Goal: Task Accomplishment & Management: Complete application form

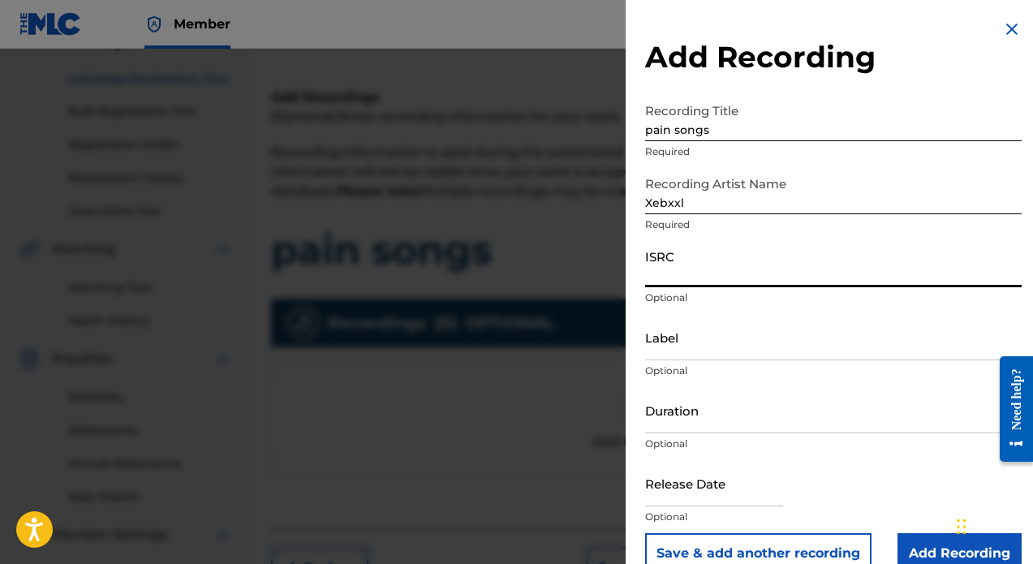
click at [683, 275] on input "ISRC" at bounding box center [833, 264] width 377 height 46
paste input "QZFYZ2255895"
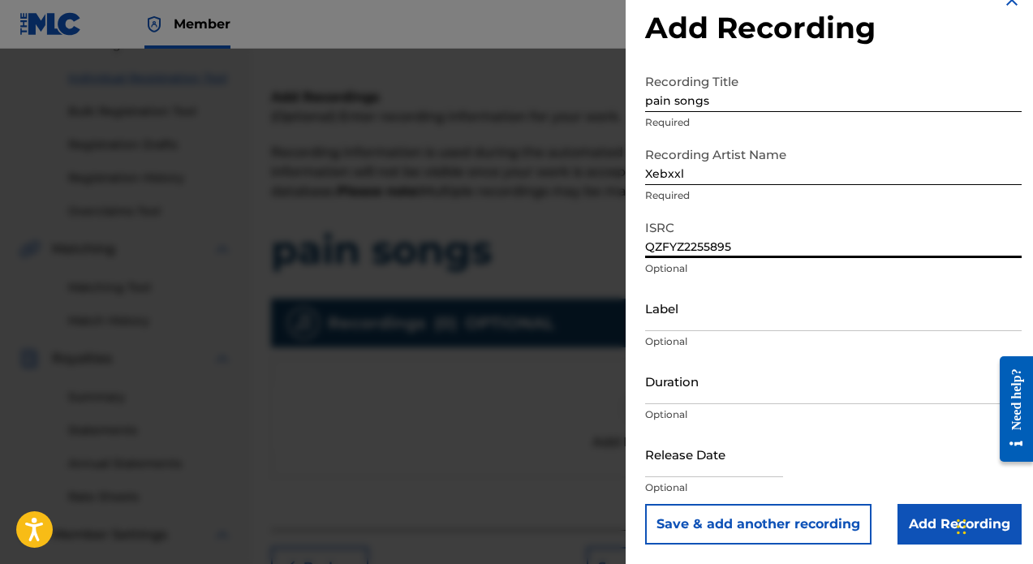
scroll to position [29, 0]
type input "QZFYZ2255895"
click at [743, 391] on input "Duration" at bounding box center [833, 381] width 377 height 46
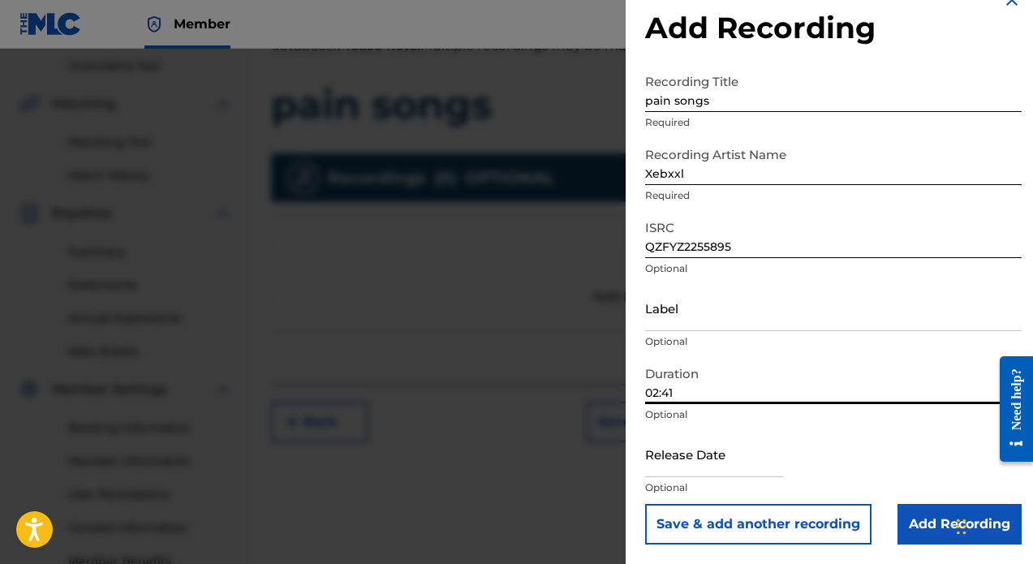
scroll to position [398, 0]
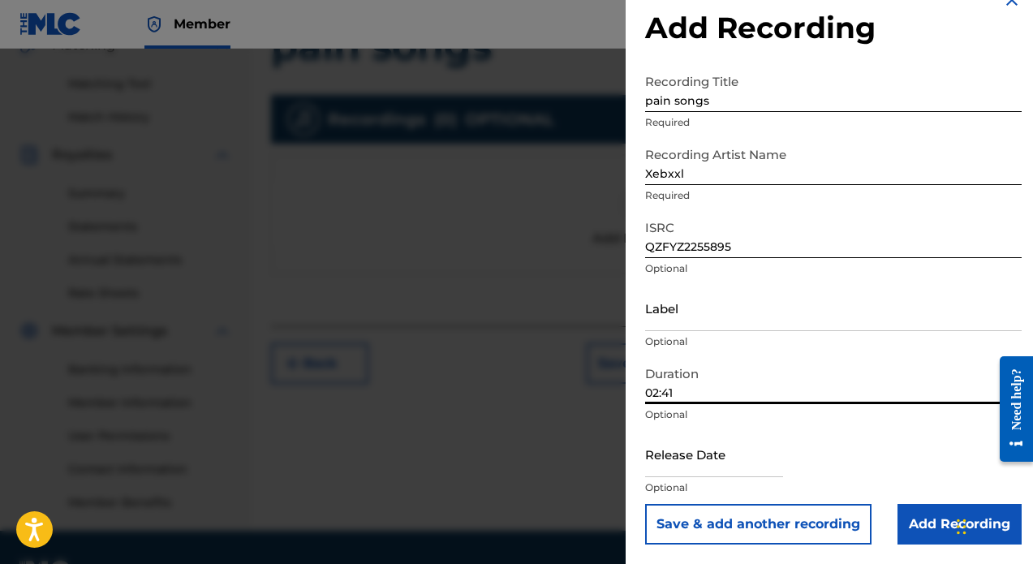
type input "02:41"
click at [730, 463] on input "text" at bounding box center [714, 454] width 138 height 46
select select "7"
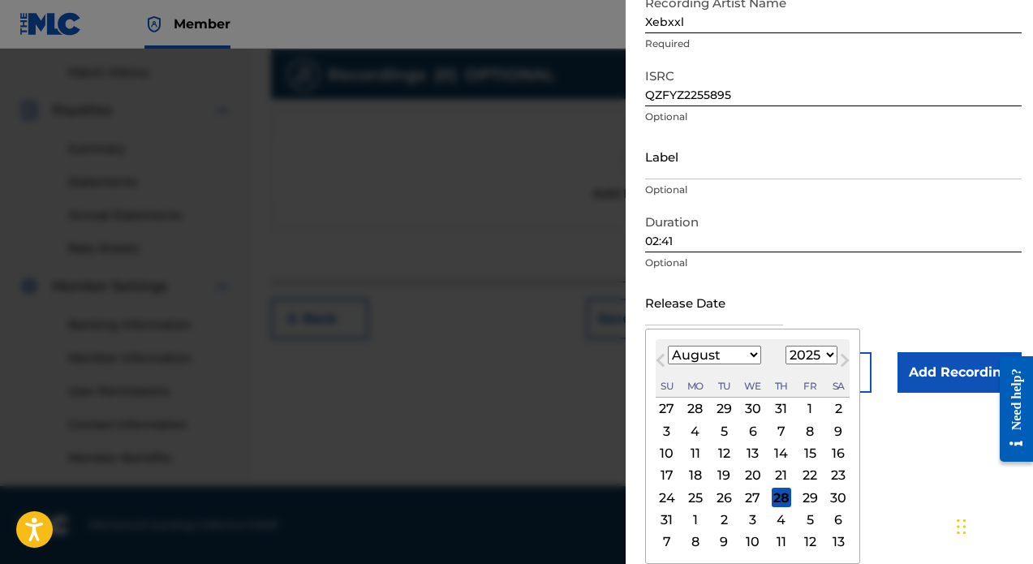
scroll to position [442, 0]
select select "2022"
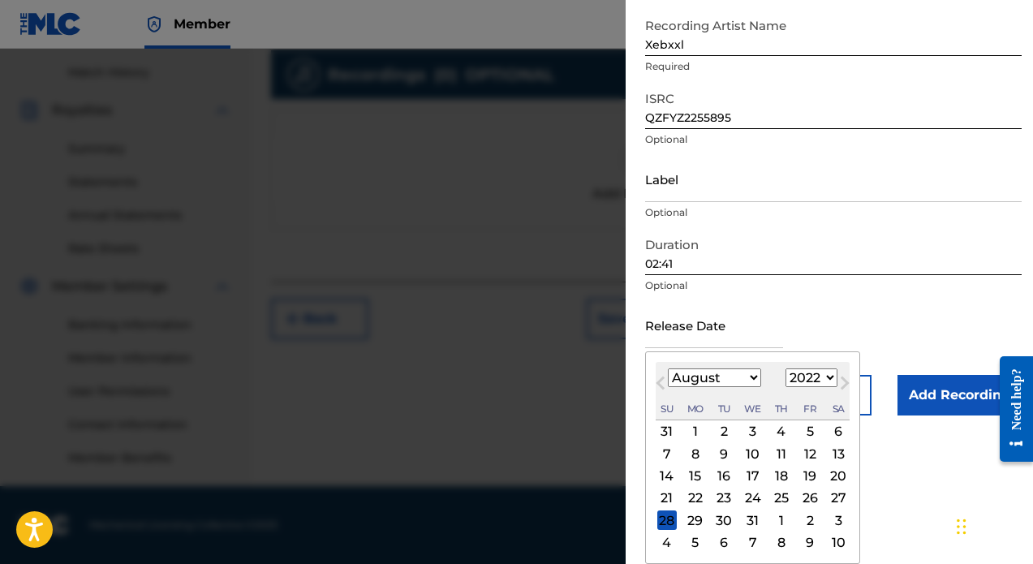
scroll to position [158, 0]
select select "1"
click at [668, 475] on div "13" at bounding box center [666, 476] width 19 height 19
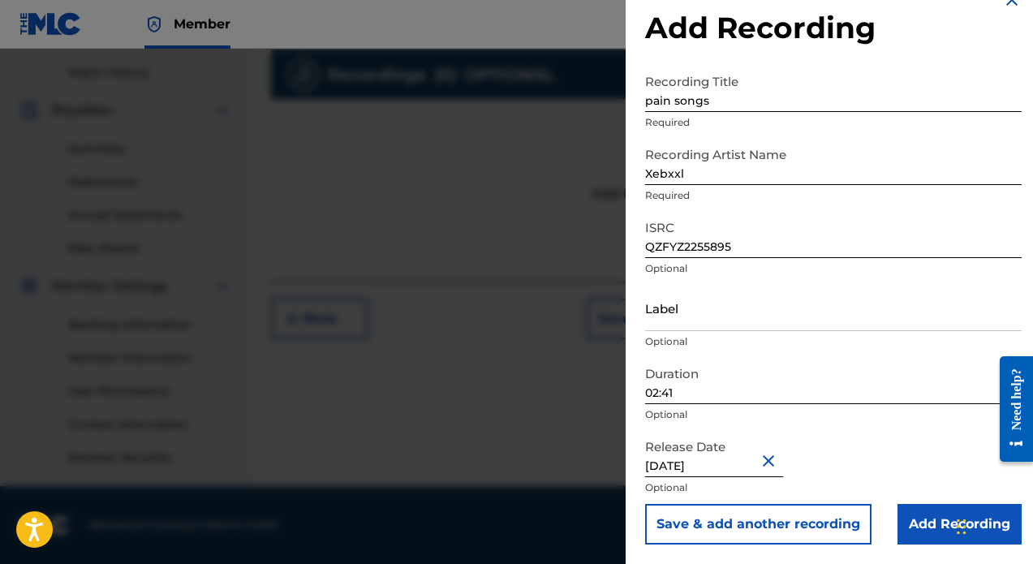
scroll to position [442, 0]
click at [961, 504] on input "Add Recording" at bounding box center [960, 524] width 124 height 41
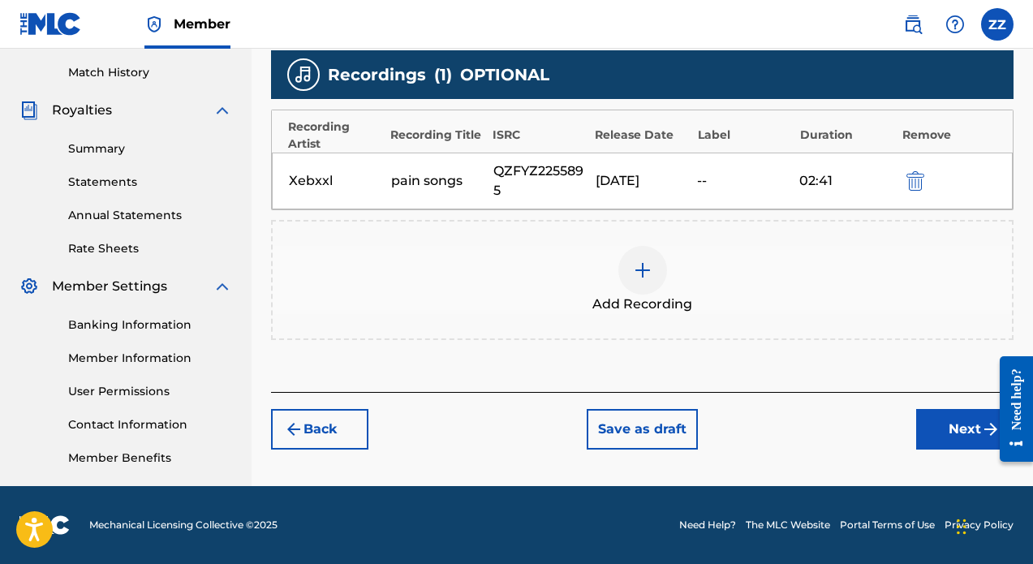
click at [641, 286] on div at bounding box center [642, 270] width 49 height 49
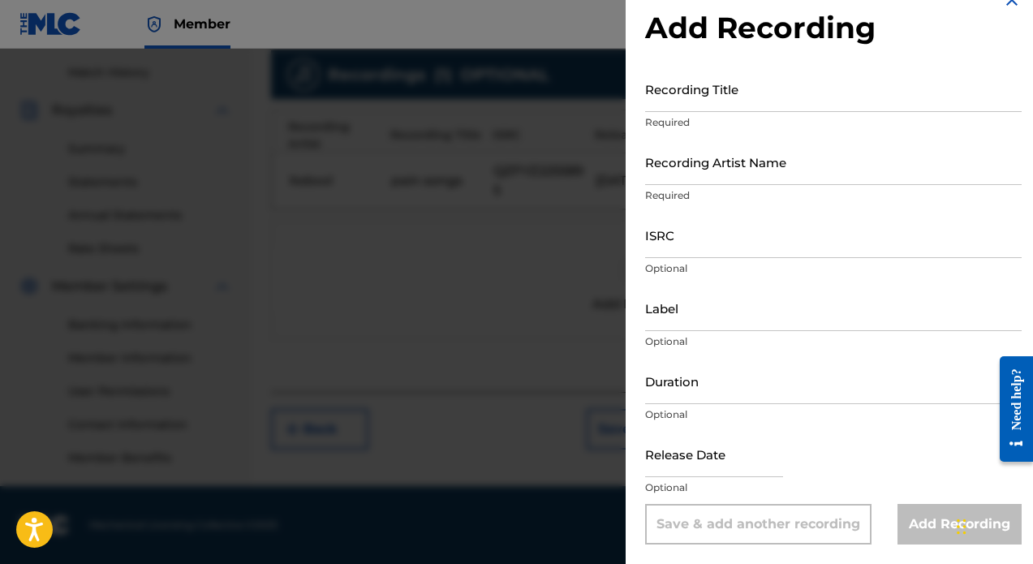
click at [752, 101] on input "Recording Title" at bounding box center [833, 89] width 377 height 46
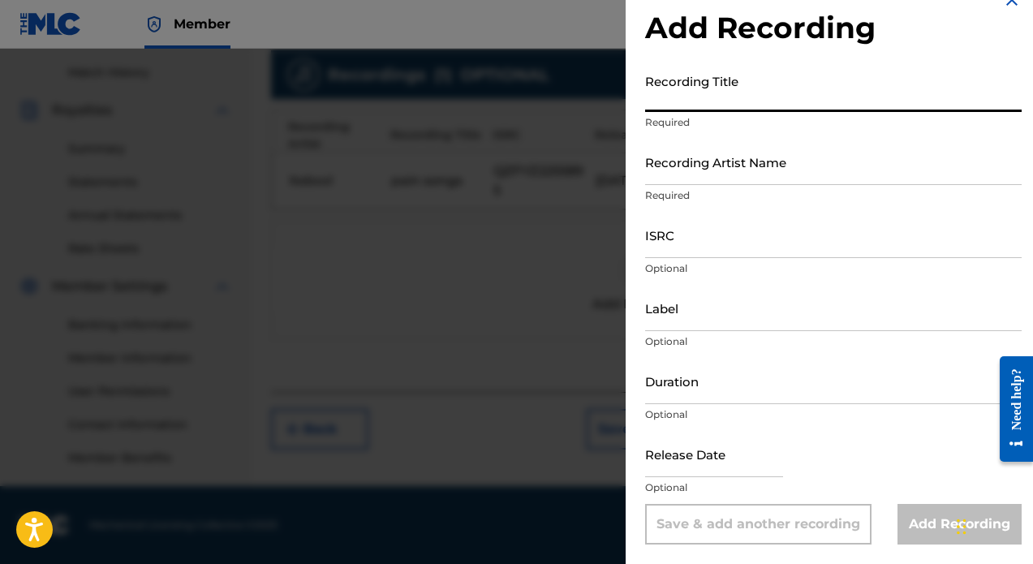
type input "X"
type input "Pain Songs"
click at [756, 173] on input "Recording Artist Name" at bounding box center [833, 162] width 377 height 46
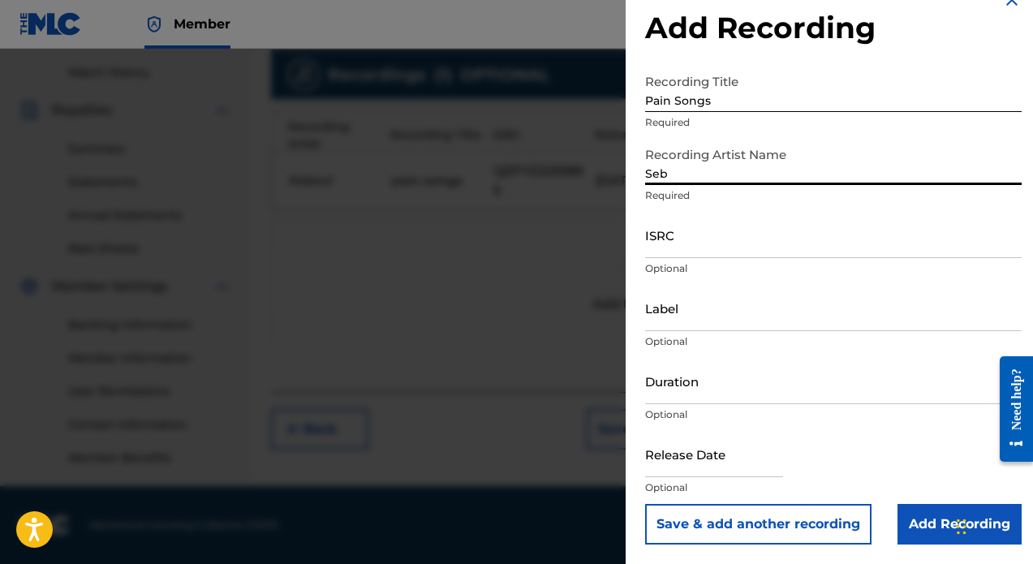
drag, startPoint x: 671, startPoint y: 182, endPoint x: 661, endPoint y: 174, distance: 12.8
click at [661, 174] on input "Seb" at bounding box center [833, 162] width 377 height 46
click at [651, 171] on input "Seb" at bounding box center [833, 162] width 377 height 46
click at [728, 174] on input "Zeb" at bounding box center [833, 162] width 377 height 46
click at [726, 172] on input "Zeb" at bounding box center [833, 162] width 377 height 46
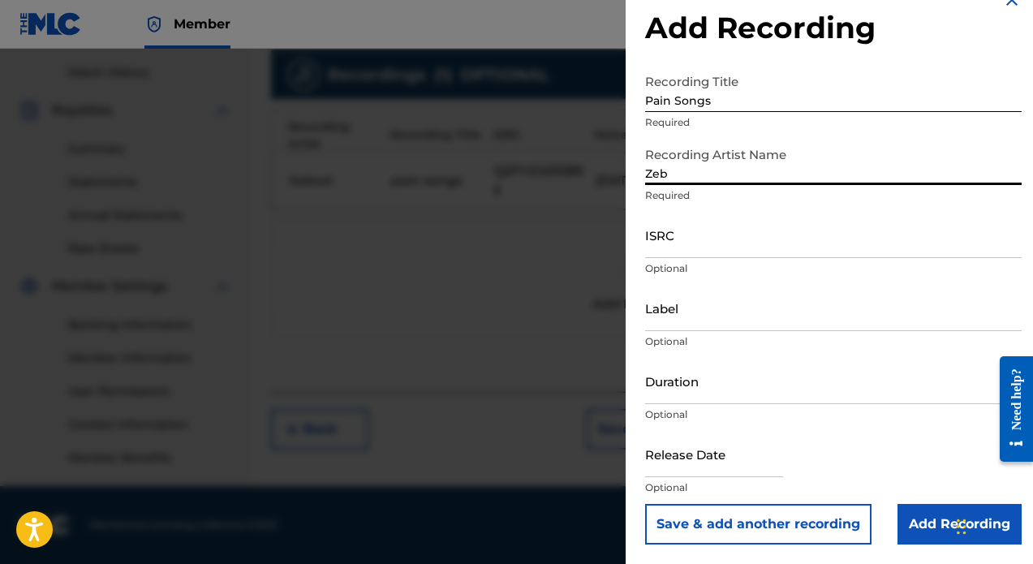
click at [726, 172] on input "Zeb" at bounding box center [833, 162] width 377 height 46
click at [707, 178] on input "Xeb" at bounding box center [833, 162] width 377 height 46
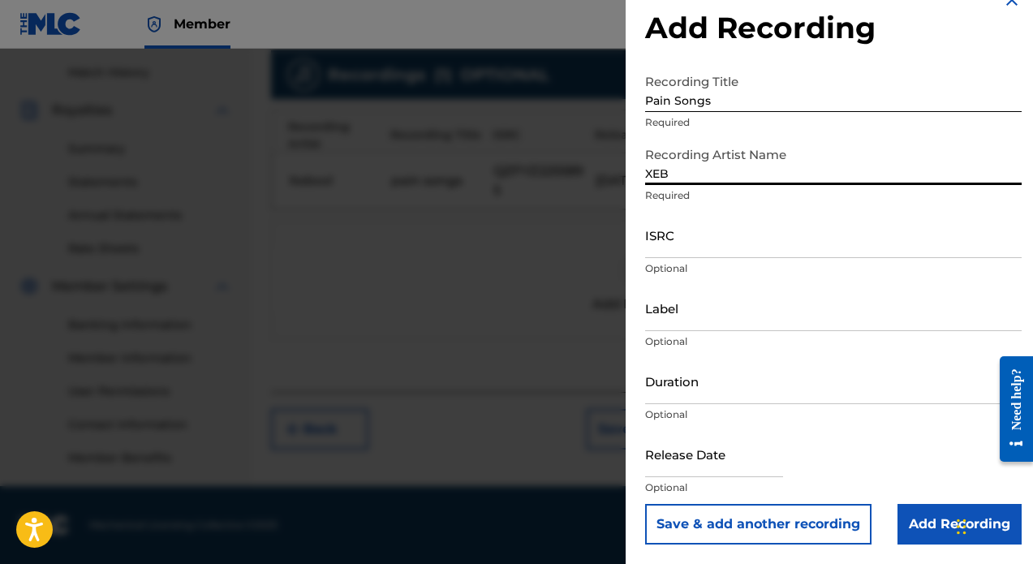
type input "XEB"
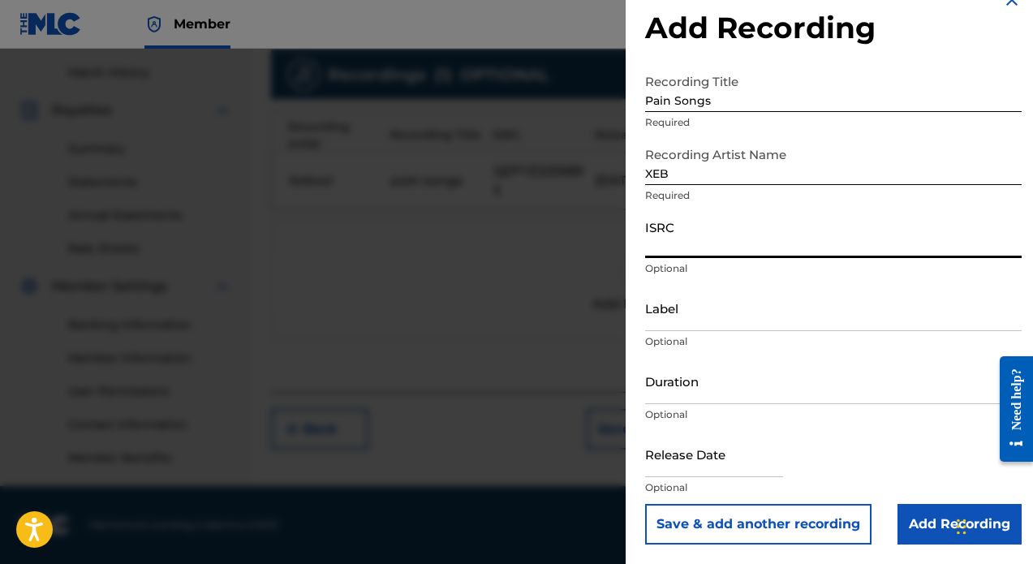
click at [681, 251] on input "ISRC" at bounding box center [833, 235] width 377 height 46
paste input "QZFYZ2255895"
type input "QZFYZ2255895"
click at [686, 394] on input "Duration" at bounding box center [833, 381] width 377 height 46
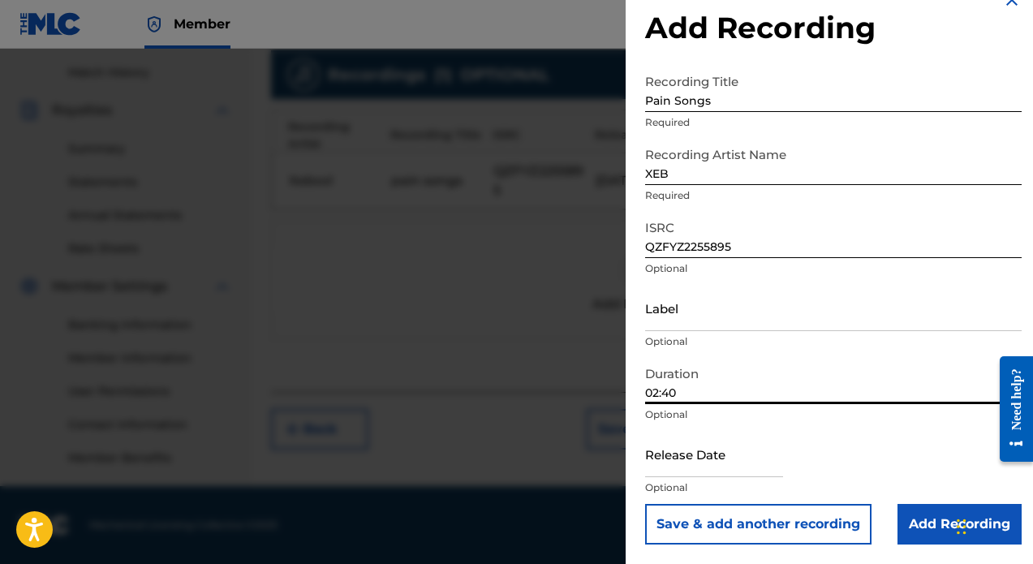
type input "02:40"
click at [713, 463] on input "text" at bounding box center [714, 454] width 138 height 46
select select "7"
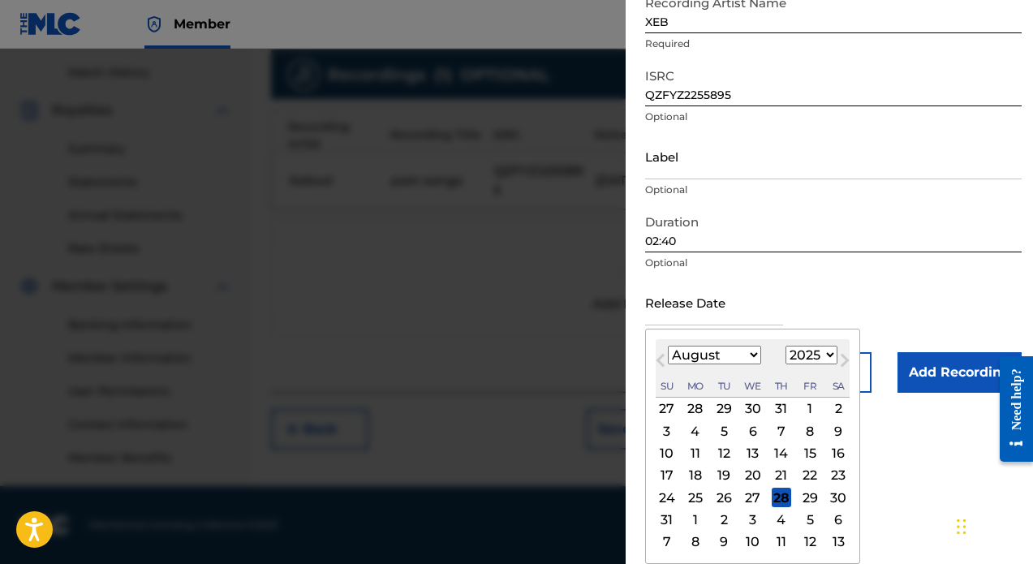
scroll to position [181, 0]
select select "2022"
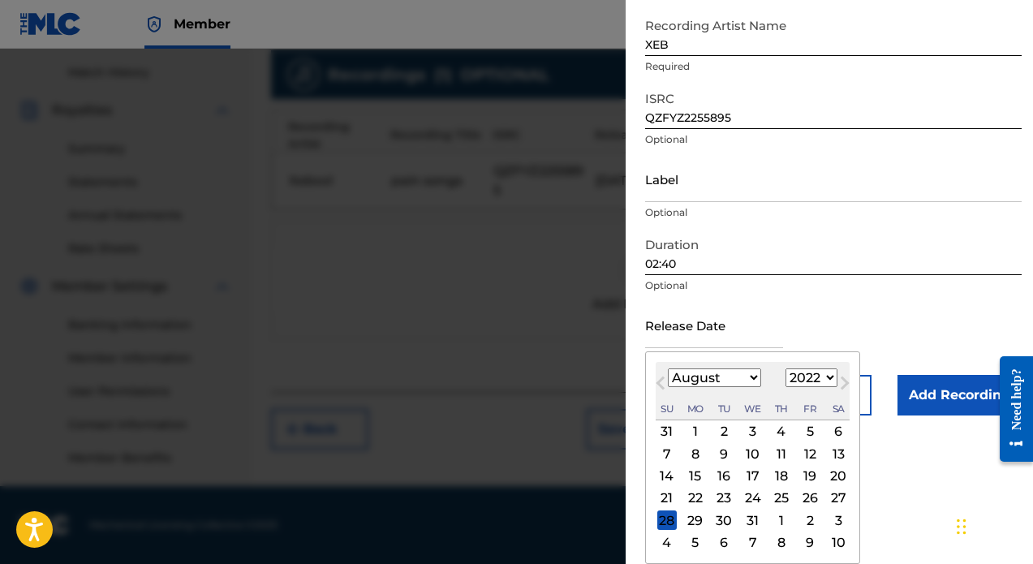
scroll to position [158, 0]
select select "1"
click at [664, 477] on div "13" at bounding box center [666, 476] width 19 height 19
type input "[DATE]"
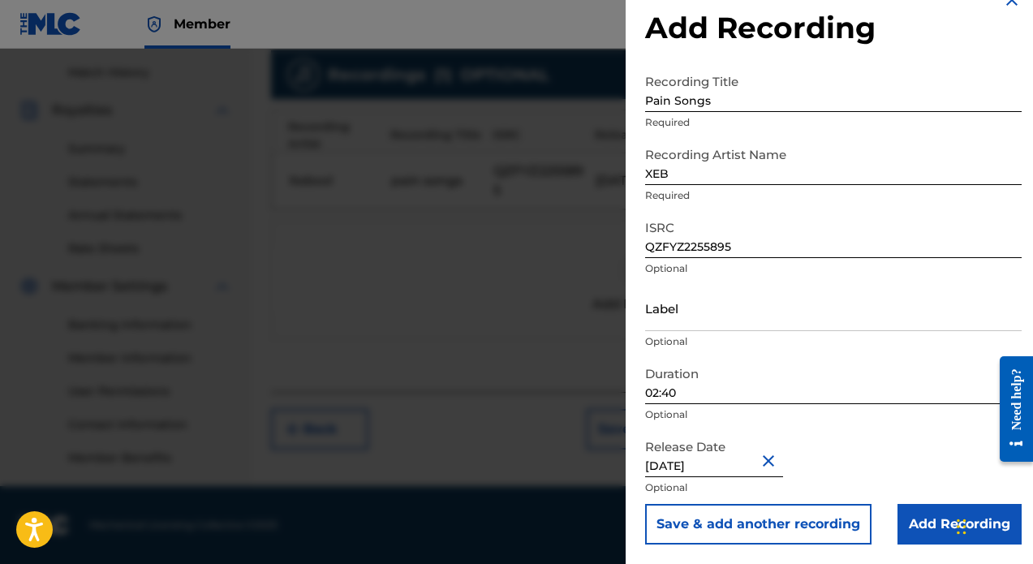
scroll to position [442, 0]
click at [935, 523] on input "Add Recording" at bounding box center [960, 524] width 124 height 41
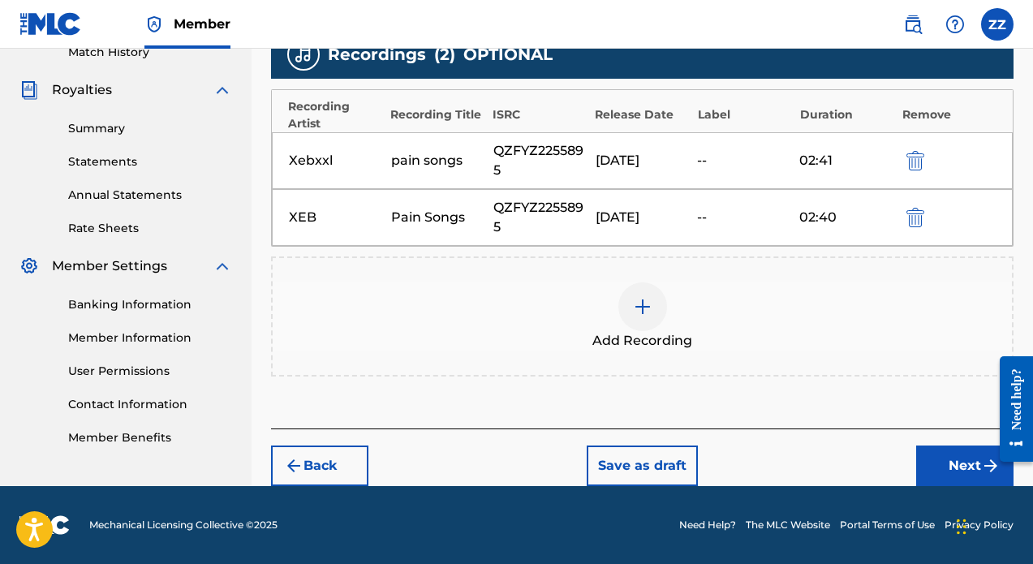
click at [939, 458] on button "Next" at bounding box center [964, 466] width 97 height 41
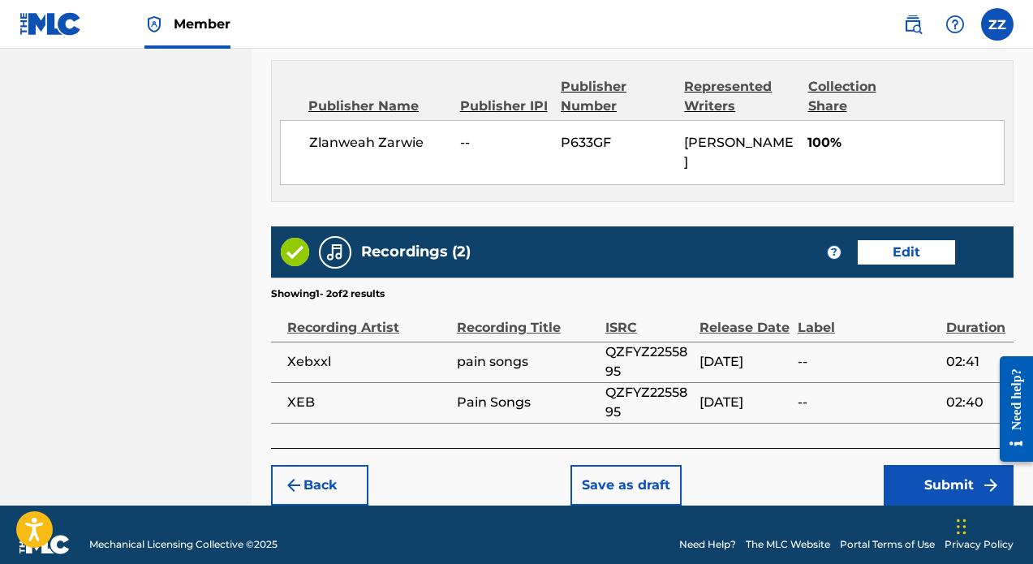
scroll to position [868, 0]
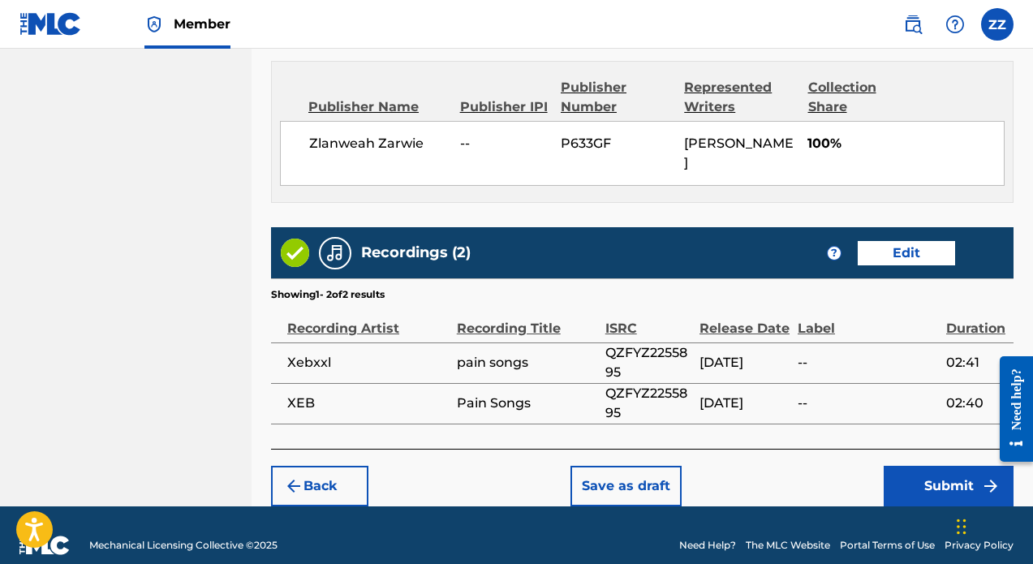
click at [956, 466] on button "Submit" at bounding box center [949, 486] width 130 height 41
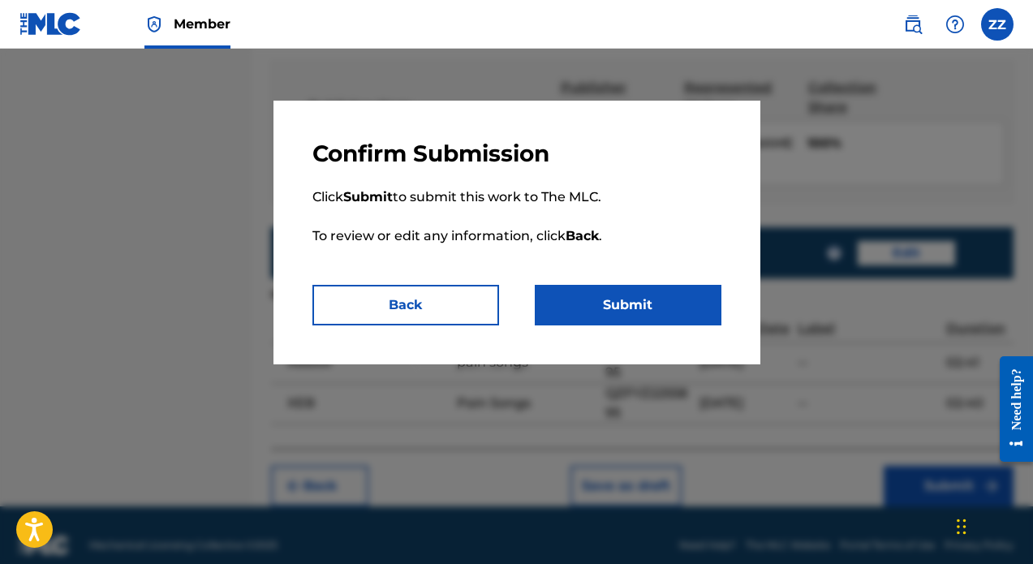
click at [636, 297] on button "Submit" at bounding box center [628, 305] width 187 height 41
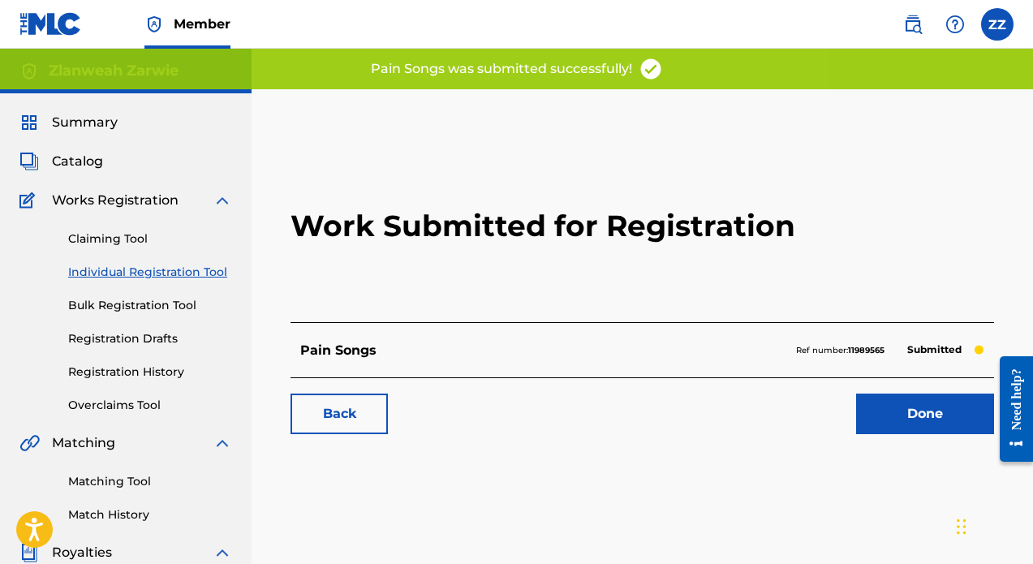
click at [869, 411] on link "Done" at bounding box center [925, 414] width 138 height 41
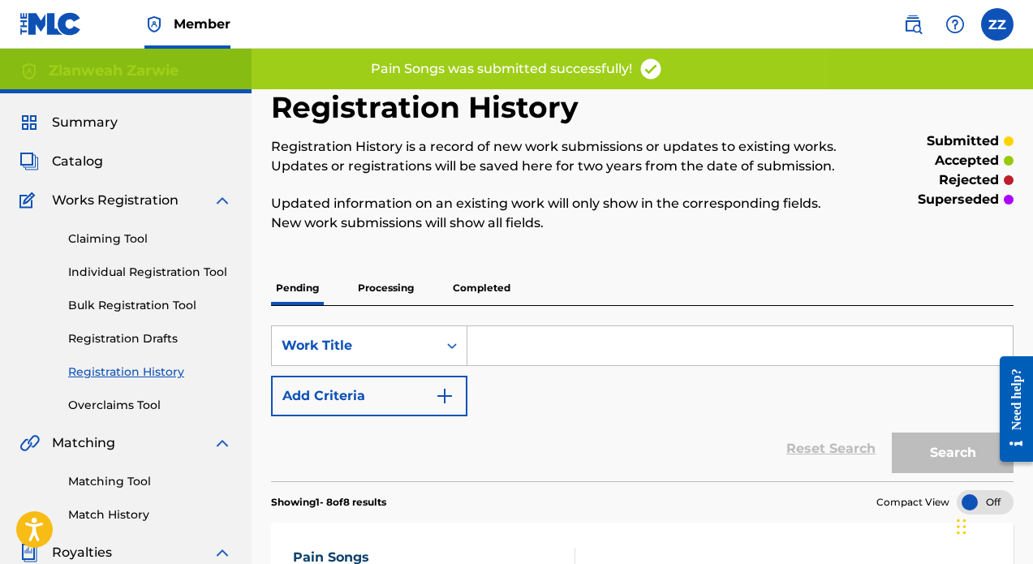
click at [104, 262] on div "Claiming Tool Individual Registration Tool Bulk Registration Tool Registration …" at bounding box center [125, 312] width 213 height 204
click at [110, 267] on link "Individual Registration Tool" at bounding box center [150, 272] width 164 height 17
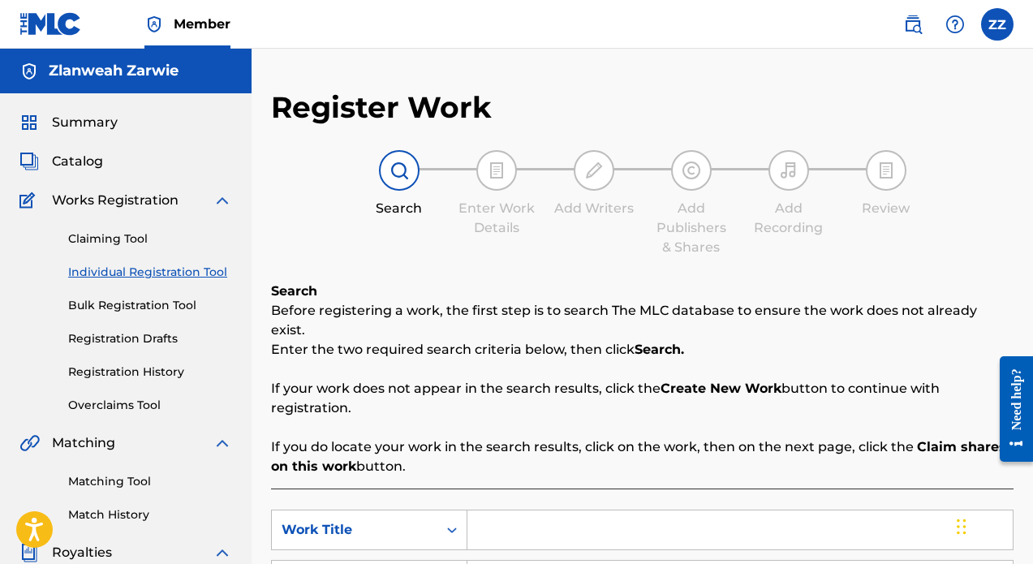
click at [182, 274] on link "Individual Registration Tool" at bounding box center [150, 272] width 164 height 17
